Goal: Information Seeking & Learning: Learn about a topic

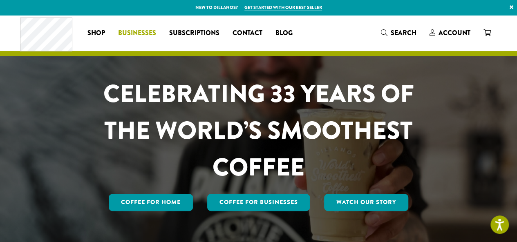
click at [128, 29] on span "Businesses" at bounding box center [137, 33] width 38 height 10
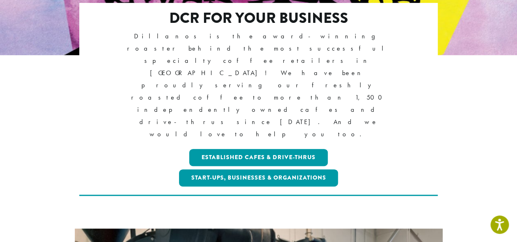
scroll to position [164, 0]
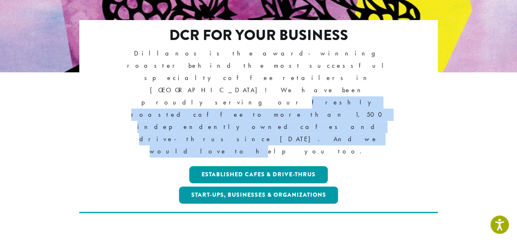
drag, startPoint x: 323, startPoint y: 76, endPoint x: 205, endPoint y: 67, distance: 118.1
click at [205, 67] on p "Dillanos is the award-winning roaster behind the most successful specialty coff…" at bounding box center [258, 102] width 288 height 111
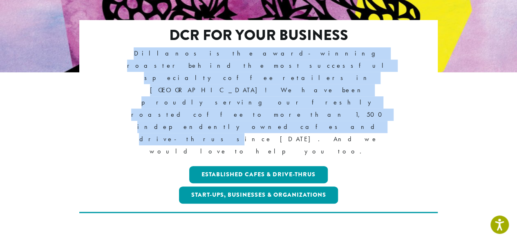
drag, startPoint x: 227, startPoint y: 78, endPoint x: 116, endPoint y: 55, distance: 113.5
click at [116, 55] on p "Dillanos is the award-winning roaster behind the most successful specialty coff…" at bounding box center [258, 102] width 288 height 111
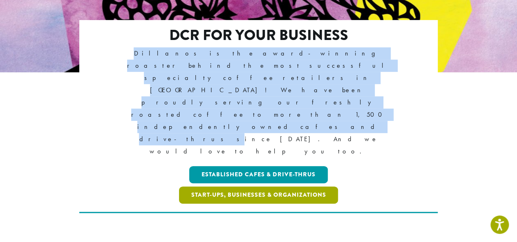
copy p "Dillanos is the award-winning roaster behind the most successful specialty coff…"
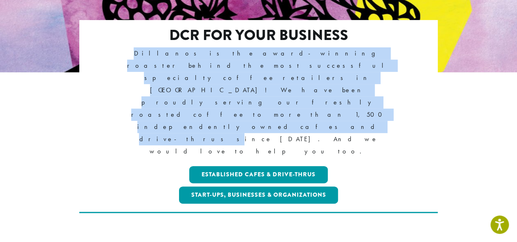
scroll to position [0, 0]
